Goal: Task Accomplishment & Management: Manage account settings

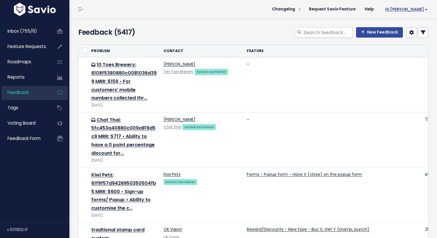
click at [423, 7] on span "Hi [PERSON_NAME]" at bounding box center [406, 9] width 42 height 4
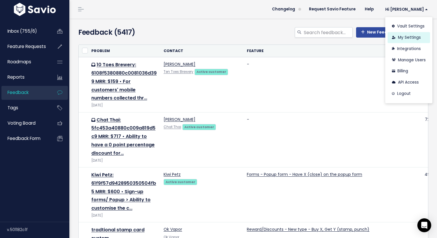
click at [408, 37] on link "My Settings" at bounding box center [408, 37] width 42 height 11
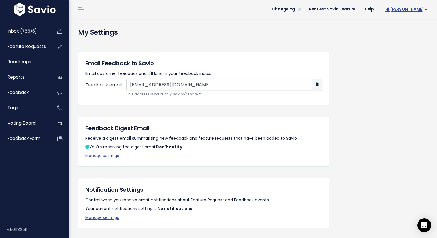
click at [424, 11] on span "Hi [PERSON_NAME]" at bounding box center [406, 9] width 42 height 4
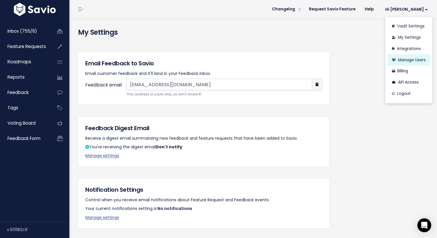
click at [404, 60] on link "Manage Users" at bounding box center [408, 59] width 42 height 11
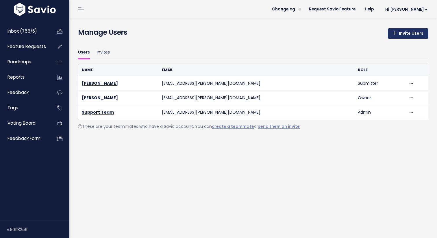
click at [405, 35] on link "Invite Users" at bounding box center [408, 33] width 40 height 10
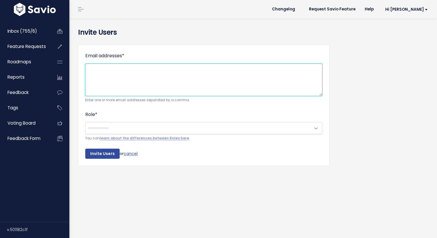
click at [132, 73] on textarea "Email addresses *" at bounding box center [203, 80] width 237 height 32
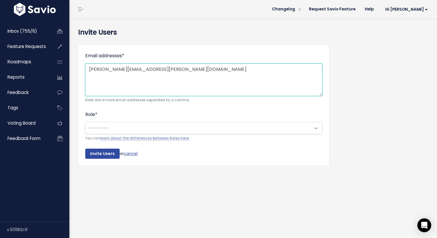
type textarea "brooke@marsello.com"
click at [95, 134] on div "--------- Owner Admin Manager Contributor Viewer Submitter --------- You can le…" at bounding box center [203, 131] width 237 height 19
click at [96, 132] on span "---------" at bounding box center [198, 128] width 225 height 12
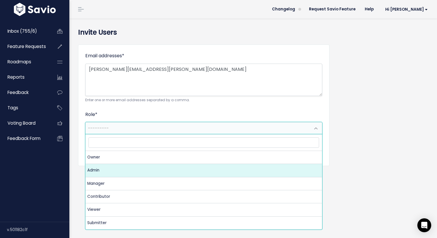
select select "ADMIN"
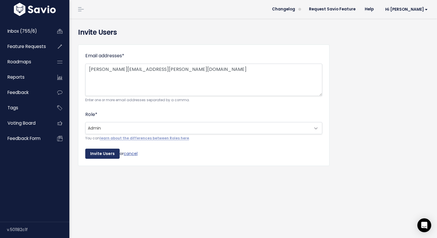
click at [105, 154] on input "Invite Users" at bounding box center [102, 154] width 34 height 10
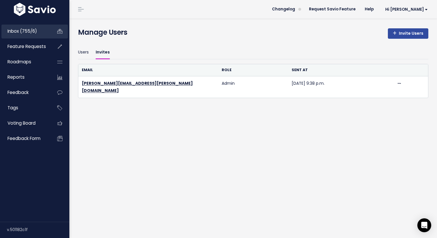
click at [44, 34] on link "Inbox (755/6)" at bounding box center [24, 31] width 47 height 13
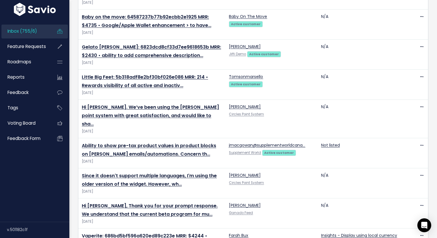
scroll to position [1331, 0]
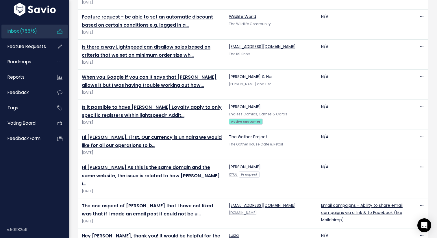
scroll to position [1331, 0]
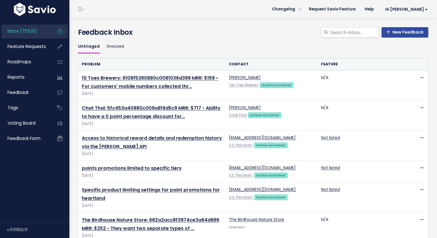
click at [233, 36] on h4 "Feedback Inbox" at bounding box center [253, 32] width 350 height 10
click at [231, 38] on div "New Feedback Feedback Inbox" at bounding box center [253, 33] width 359 height 13
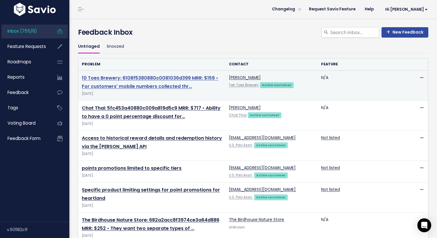
click at [130, 79] on link "10 Toes Brewery: 6108f5380880c0081036d399 MRR: $159 • For customers' mobile num…" at bounding box center [150, 82] width 136 height 15
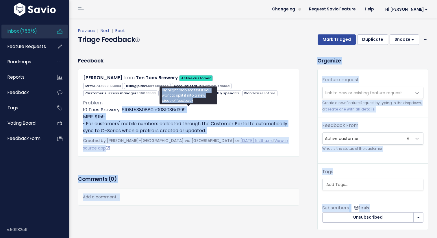
drag, startPoint x: 121, startPoint y: 110, endPoint x: 210, endPoint y: 103, distance: 89.3
click at [210, 103] on body "Inbox (755/6) Feature Requests Roadmaps" at bounding box center [218, 129] width 437 height 259
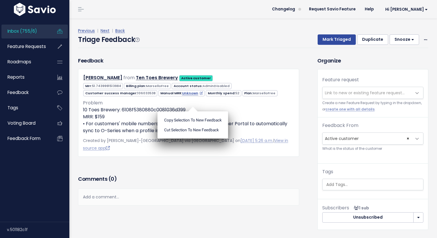
click at [169, 109] on div "Copy selection to new Feedback Cut selection to new Feedback" at bounding box center [192, 123] width 71 height 32
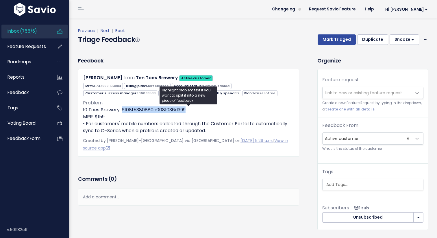
click at [169, 109] on p "10 Toes Brewery: 6108f5380880c0081036d399 MRR: $159 • For customers' mobile num…" at bounding box center [188, 120] width 211 height 28
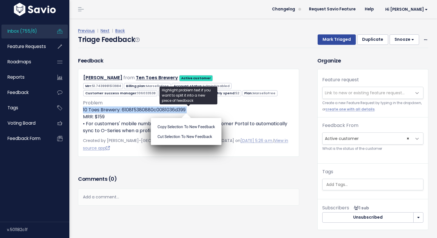
click at [169, 109] on p "10 Toes Brewery: 6108f5380880c0081036d399 MRR: $159 • For customers' mobile num…" at bounding box center [188, 120] width 211 height 28
click at [129, 110] on p "10 Toes Brewery: 6108f5380880c0081036d399 MRR: $159 • For customers' mobile num…" at bounding box center [188, 120] width 211 height 28
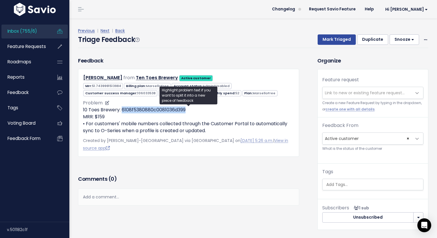
drag, startPoint x: 122, startPoint y: 110, endPoint x: 195, endPoint y: 110, distance: 73.1
click at [195, 110] on p "10 Toes Brewery: 6108f5380880c0081036d399 MRR: $159 • For customers' mobile num…" at bounding box center [188, 120] width 211 height 28
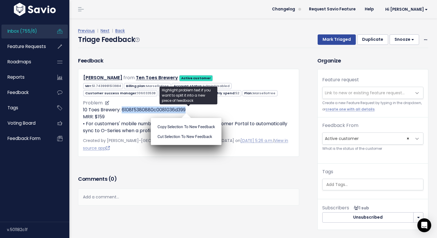
copy p "6108f5380880c0081036d399"
